Goal: Transaction & Acquisition: Subscribe to service/newsletter

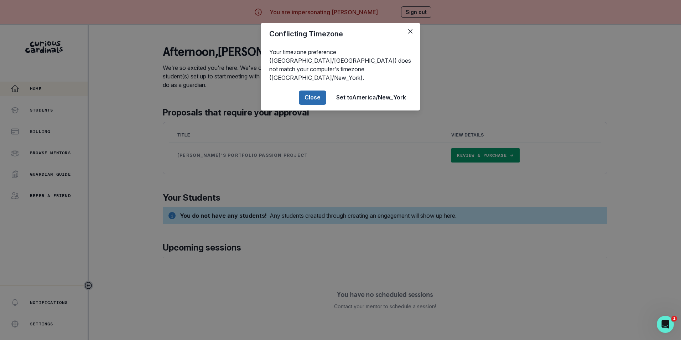
click at [313, 90] on button "Close" at bounding box center [312, 97] width 27 height 14
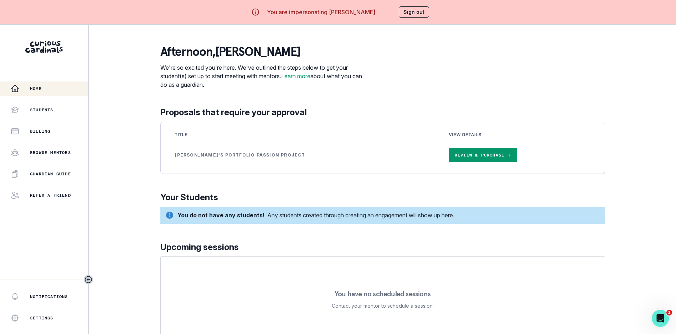
click at [463, 156] on link "Review & Purchase" at bounding box center [483, 155] width 68 height 14
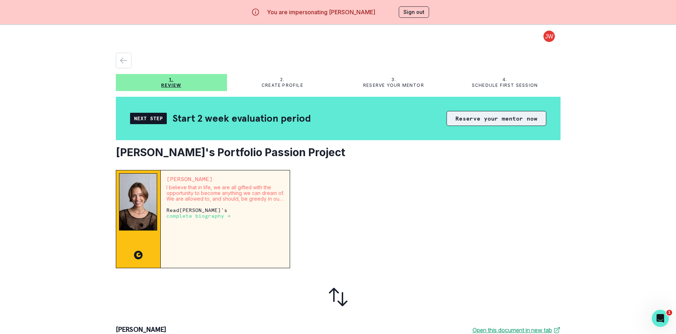
click at [471, 117] on button "Reserve your mentor now" at bounding box center [496, 118] width 100 height 15
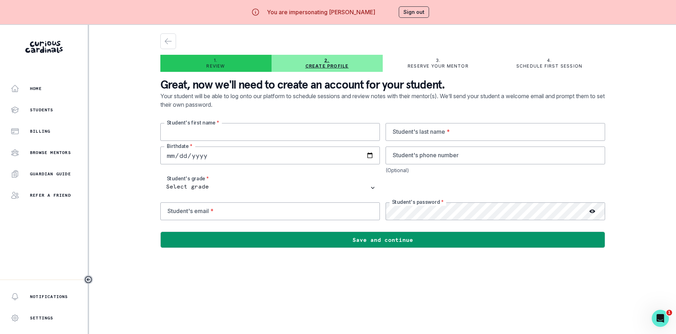
click at [282, 131] on input "text" at bounding box center [269, 132] width 219 height 18
type input "[PERSON_NAME]"
click at [249, 156] on input "date" at bounding box center [269, 156] width 219 height 18
type input "[DATE]"
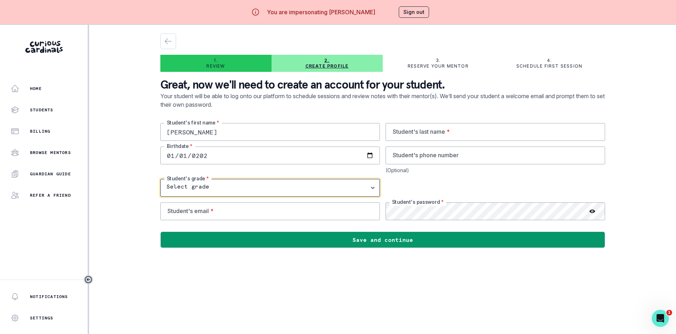
click at [374, 187] on select "Select grade 1st Grade 2nd Grade 3rd Grade 4th Grade 5th Grade 6th Grade 7th Gr…" at bounding box center [269, 188] width 219 height 18
select select "3rd Grade"
click at [163, 179] on select "Select grade 1st Grade 2nd Grade 3rd Grade 4th Grade 5th Grade 6th Grade 7th Gr…" at bounding box center [269, 188] width 219 height 18
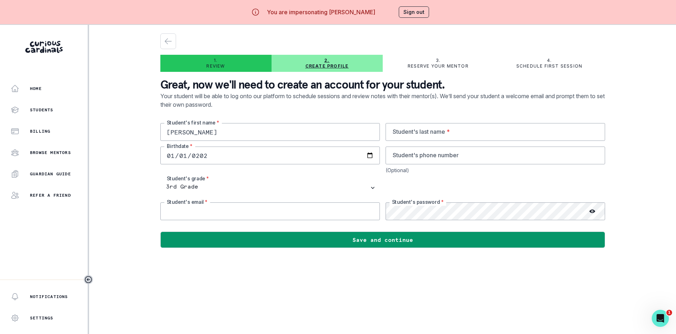
click at [287, 213] on input "email" at bounding box center [269, 212] width 219 height 18
click at [233, 214] on input "[PERSON_NAME]." at bounding box center [269, 212] width 219 height 18
click at [214, 212] on input "[PERSON_NAME][EMAIL_ADDRESS][PERSON_NAME][DOMAIN_NAME]" at bounding box center [269, 212] width 219 height 18
type input "[PERSON_NAME][DOMAIN_NAME][EMAIL_ADDRESS][PERSON_NAME][DOMAIN_NAME]"
click at [457, 133] on input "text" at bounding box center [494, 132] width 219 height 18
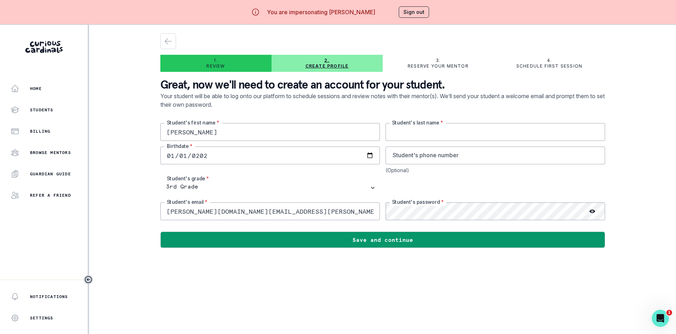
type input "S"
type input "Sharp"
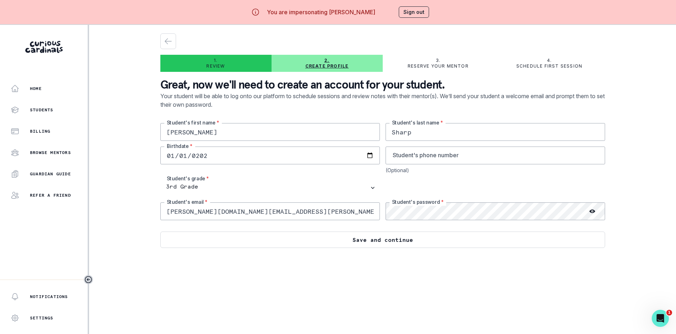
click at [368, 242] on button "Save and continue" at bounding box center [382, 240] width 445 height 16
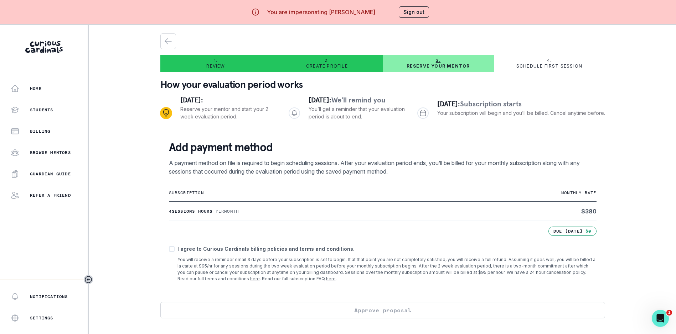
scroll to position [30, 0]
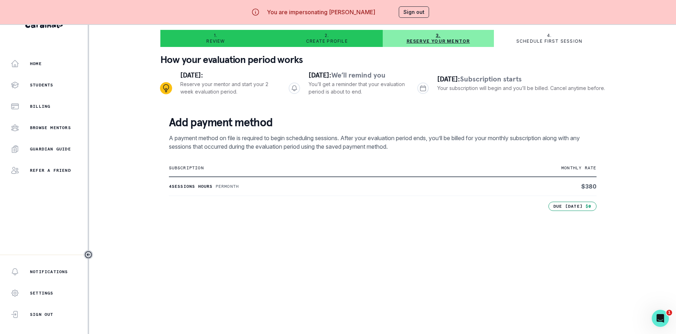
click at [638, 114] on div "Home Students Billing Browse Mentors Guardian Guide Refer a friend Notification…" at bounding box center [338, 167] width 676 height 334
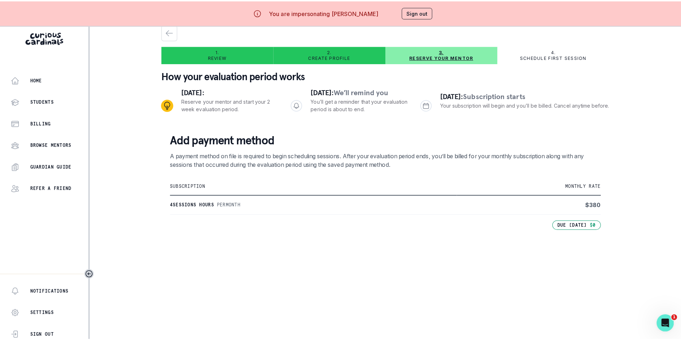
scroll to position [0, 0]
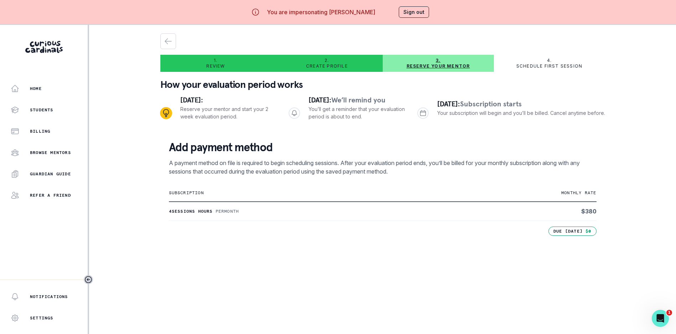
click at [411, 8] on button "Sign out" at bounding box center [414, 11] width 30 height 11
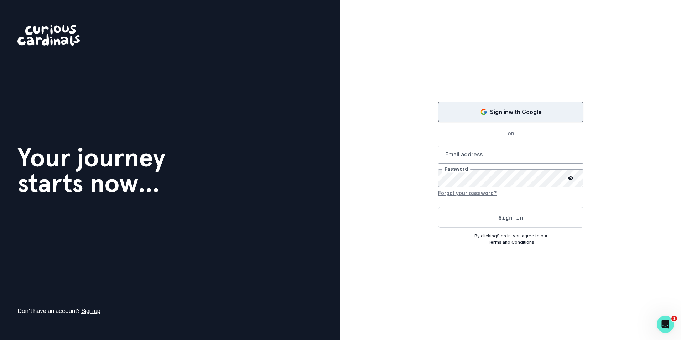
click at [515, 116] on p "Sign in with Google" at bounding box center [516, 112] width 52 height 9
